Goal: Navigation & Orientation: Understand site structure

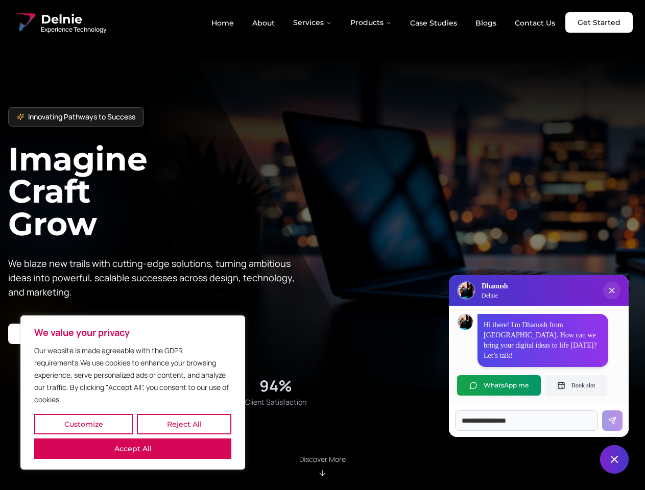
click at [83, 424] on button "Customize" at bounding box center [83, 424] width 99 height 20
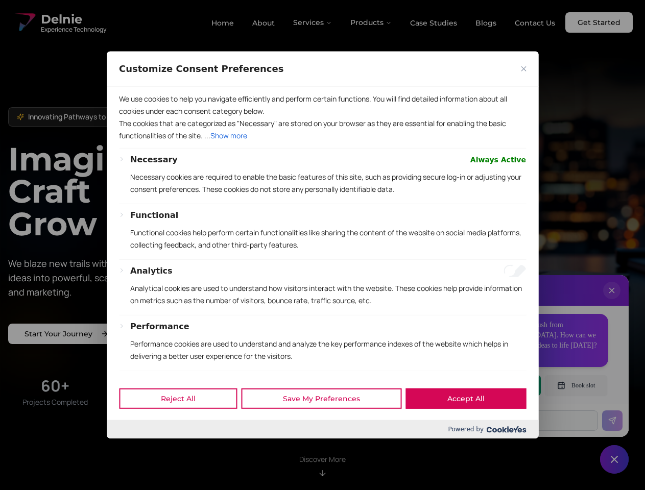
click at [184, 424] on div at bounding box center [322, 245] width 645 height 490
click at [133, 117] on p "We use cookies to help you navigate efficiently and perform certain functions. …" at bounding box center [322, 105] width 407 height 25
click at [322, 196] on p "Necessary cookies are required to enable the basic features of this site, such …" at bounding box center [328, 183] width 396 height 25
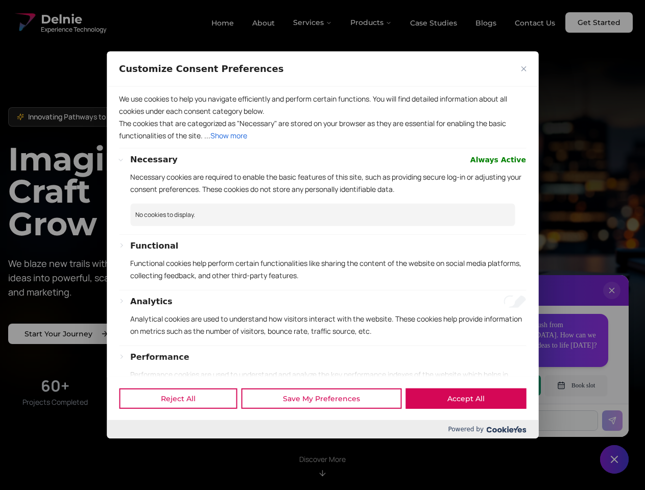
click at [313, 22] on div at bounding box center [322, 245] width 645 height 490
click at [371, 22] on div at bounding box center [322, 245] width 645 height 490
click at [612, 301] on div at bounding box center [322, 245] width 645 height 490
click at [499, 385] on div "Reject All Save My Preferences Accept All" at bounding box center [322, 398] width 431 height 43
click at [576, 385] on div at bounding box center [322, 245] width 645 height 490
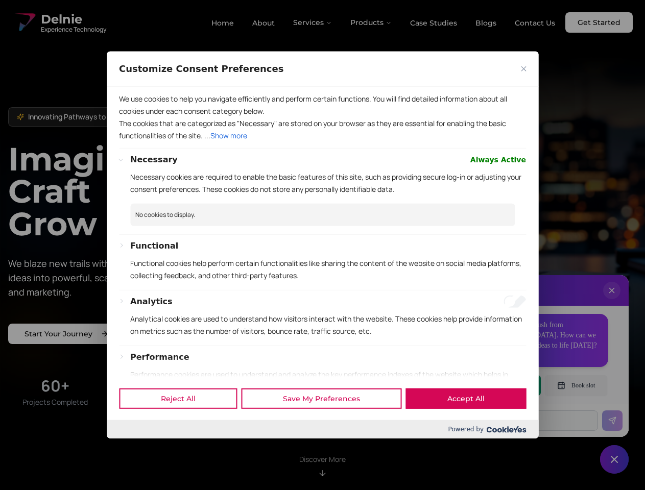
click at [614, 459] on div at bounding box center [322, 245] width 645 height 490
